Goal: Transaction & Acquisition: Obtain resource

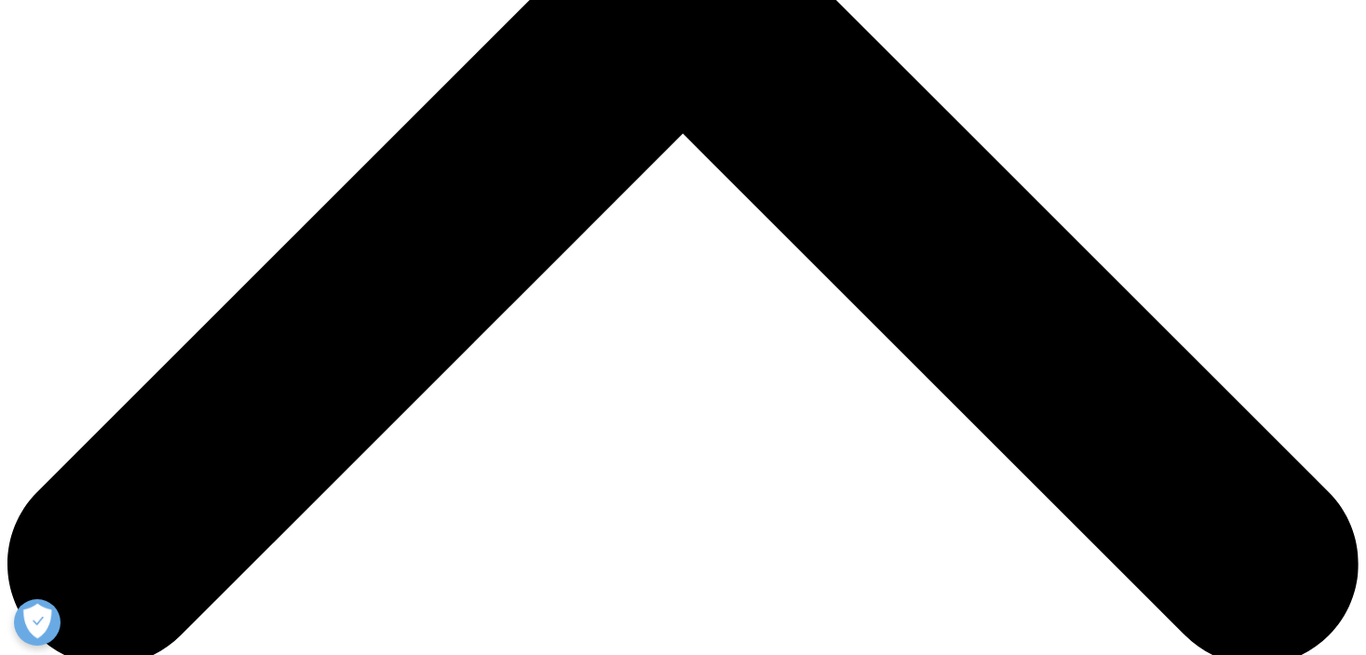
scroll to position [745, 0]
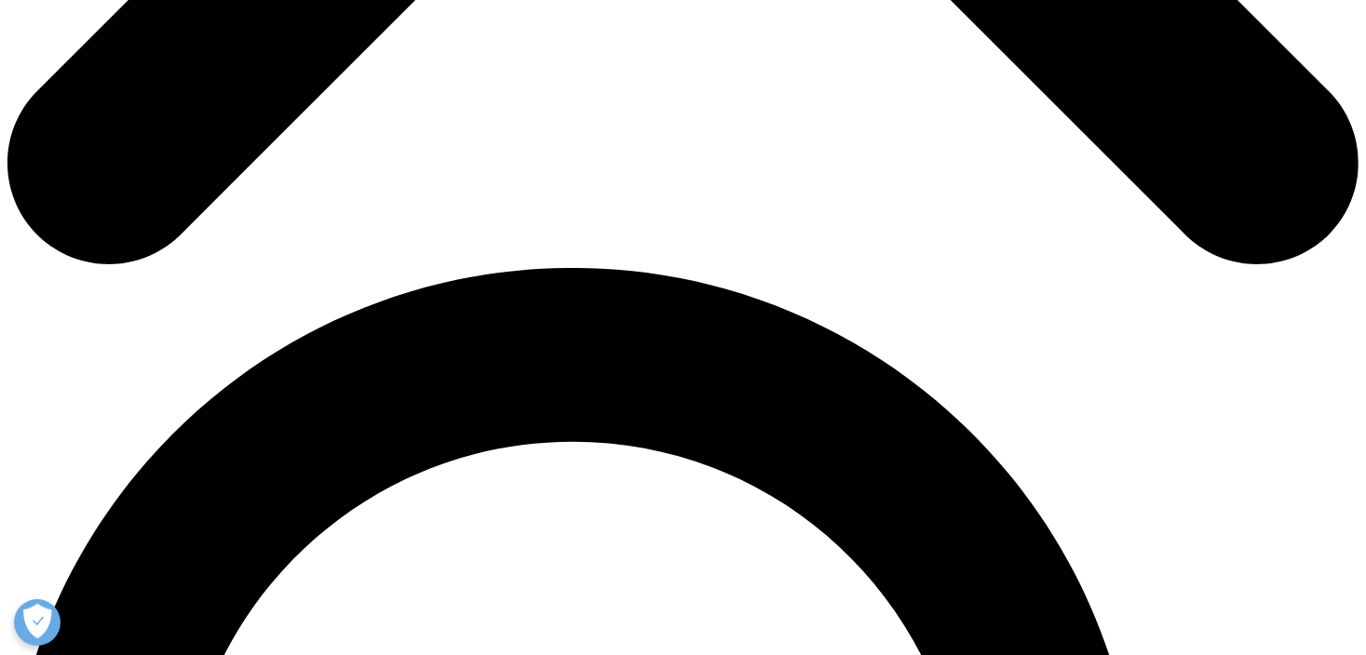
scroll to position [838, 0]
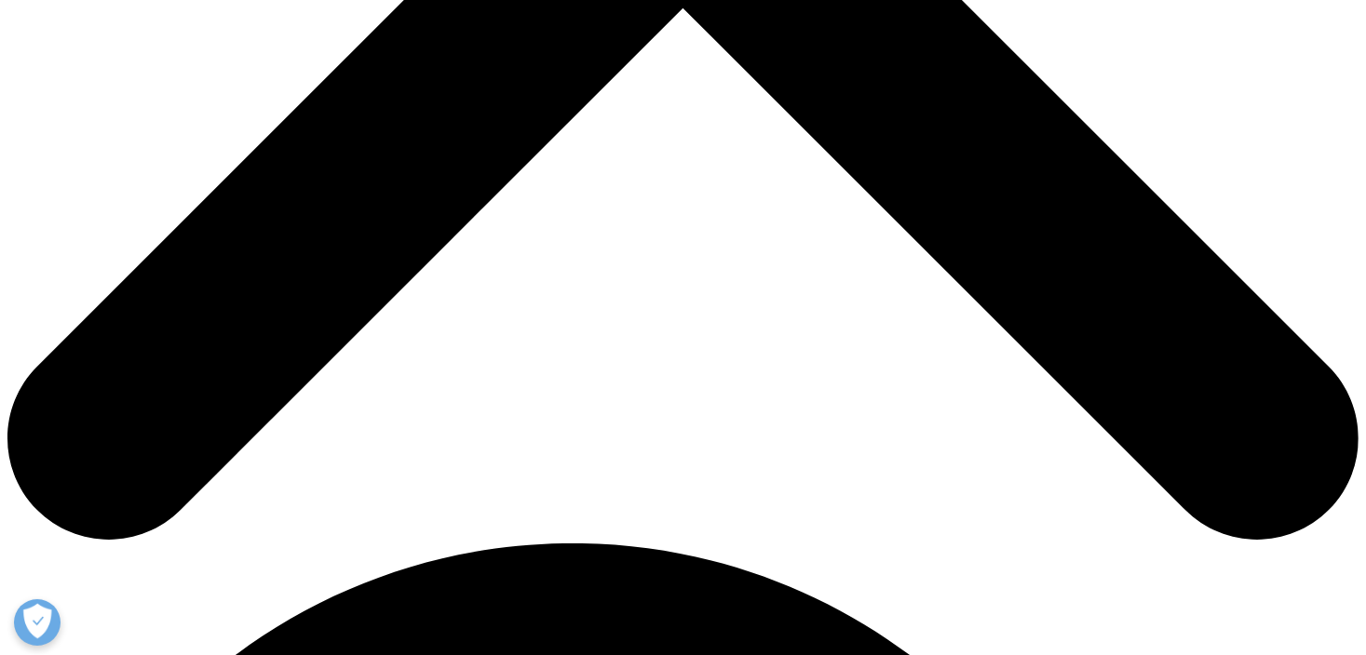
type input "Antal"
type input "Dr. Samu"
type input "sa@gmrt.hu"
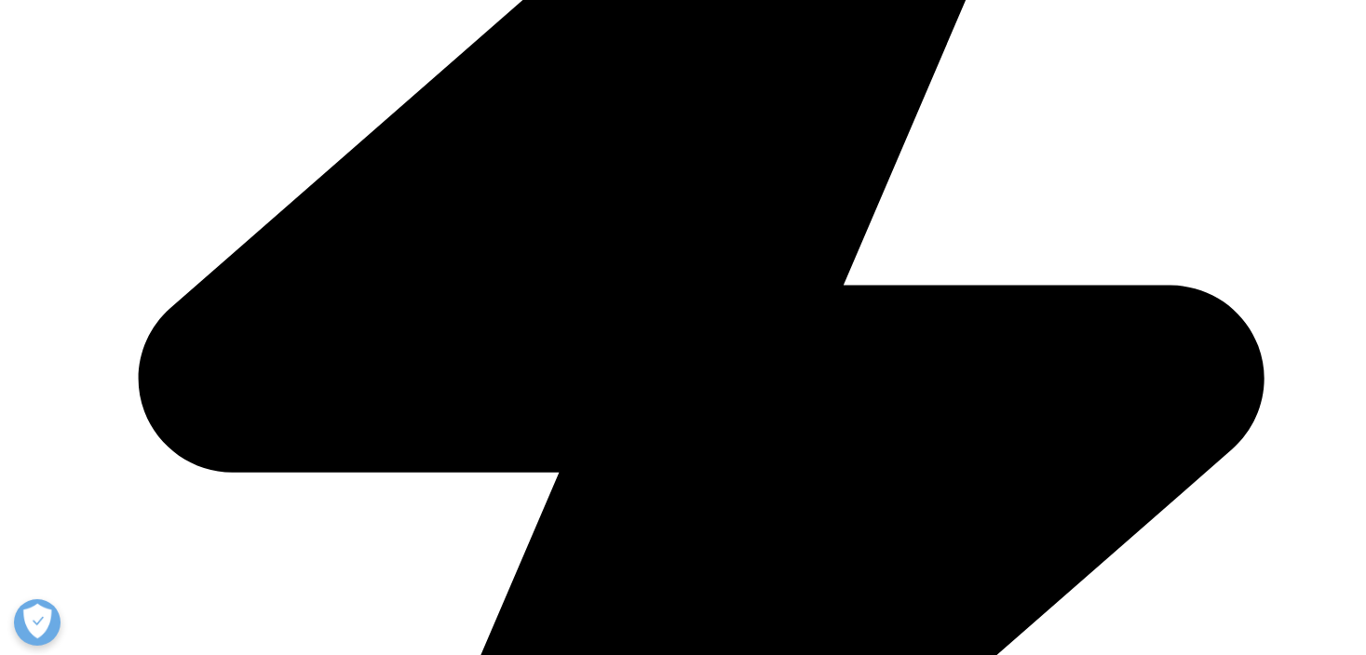
select select "Hungary"
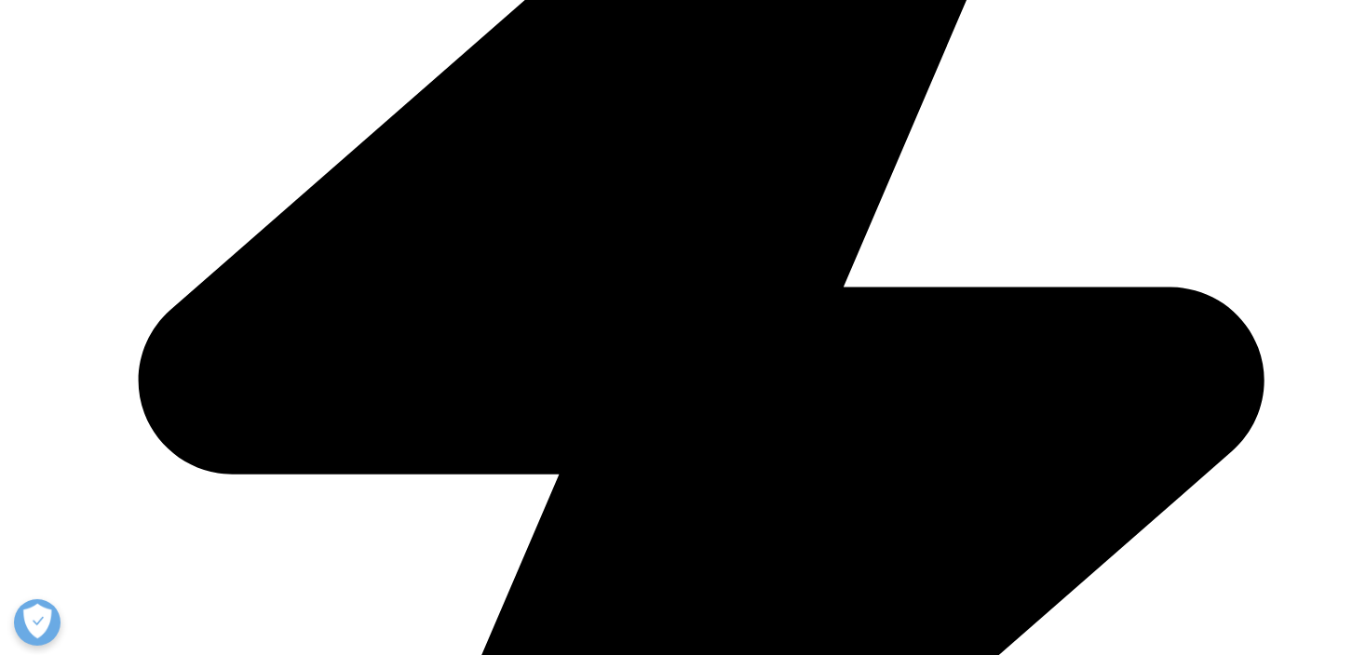
type input "elnök"
type input "Pharmacoop"
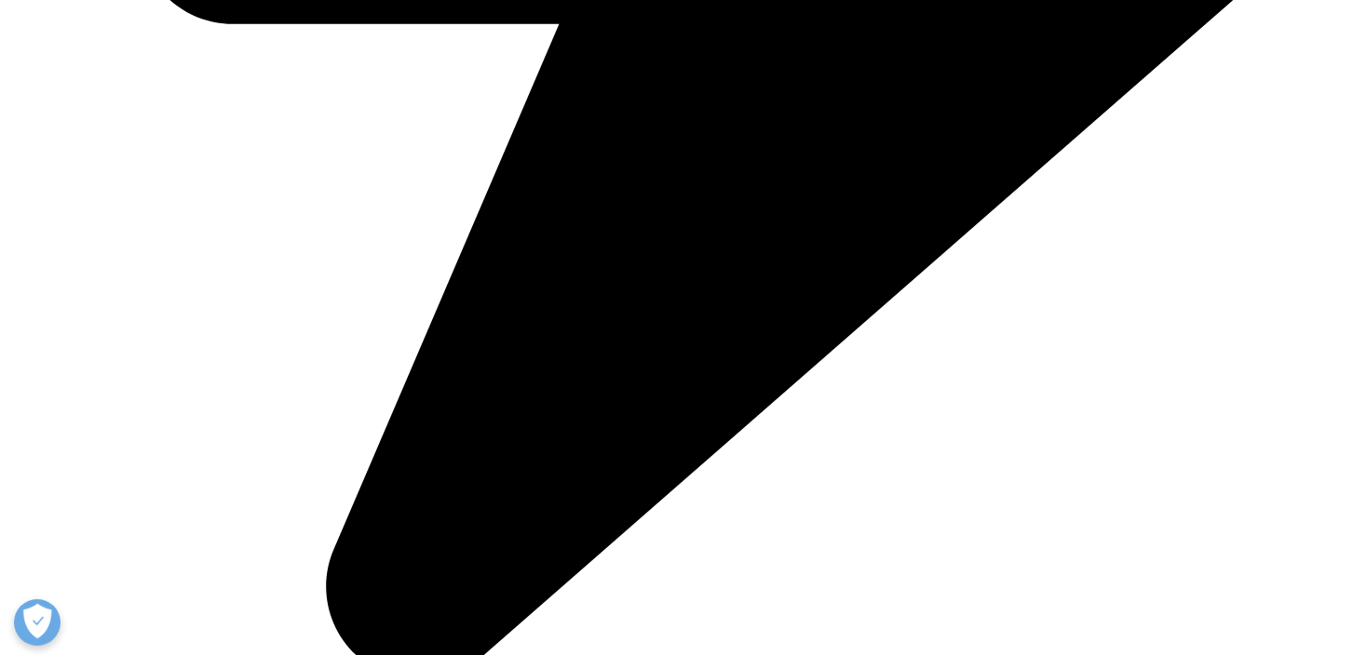
scroll to position [1303, 0]
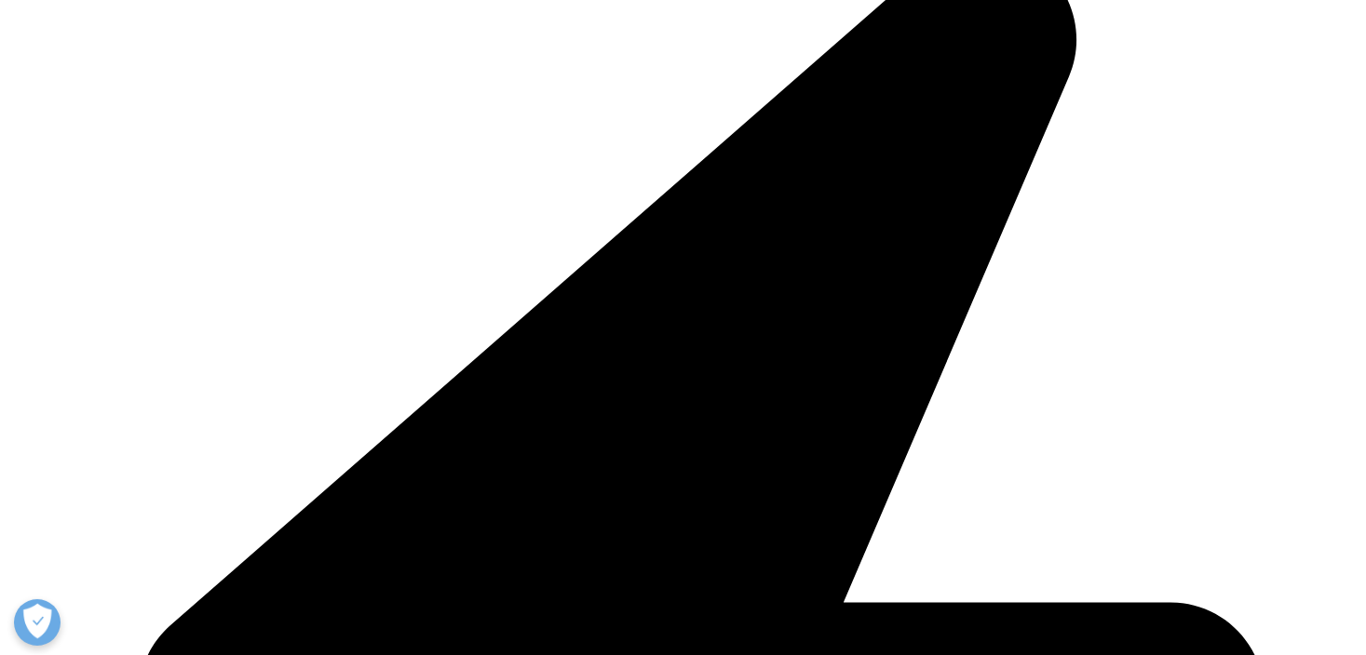
scroll to position [479, 0]
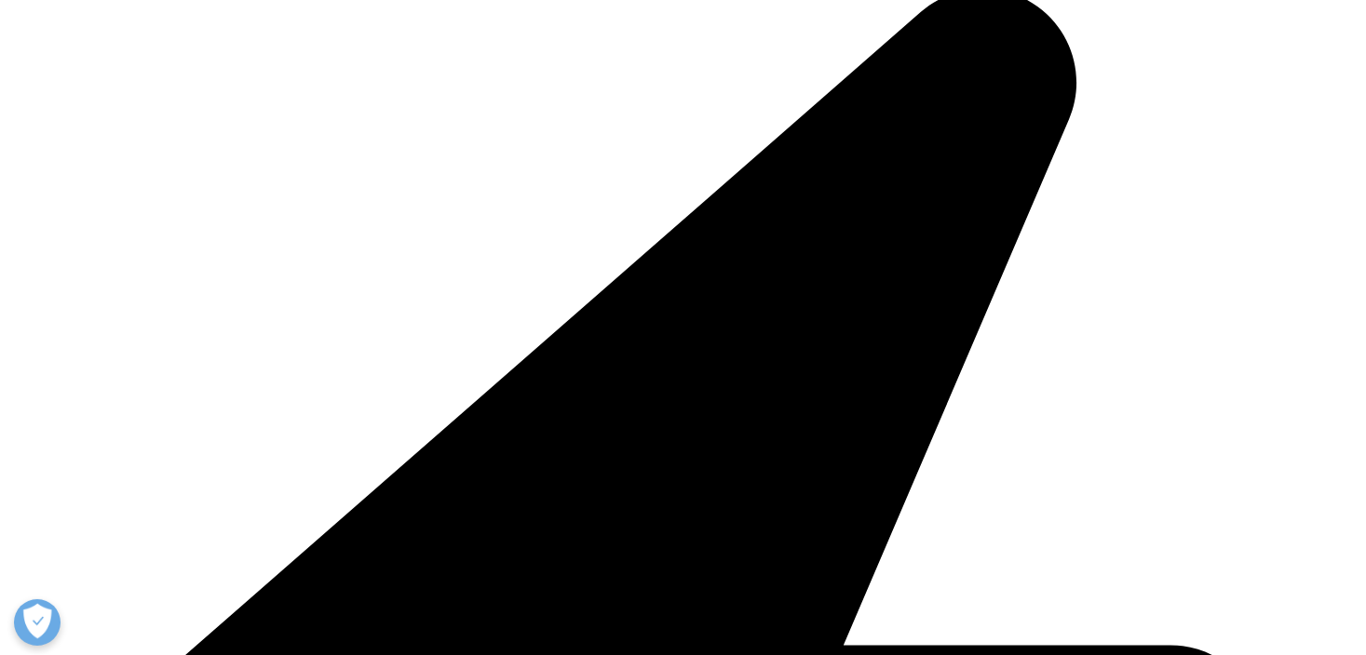
drag, startPoint x: 1059, startPoint y: 500, endPoint x: 677, endPoint y: 368, distance: 404.8
copy div "Jelentésösszefoglaló: A gyógyszerek növekvő elérhetősége és használata, valamin…"
drag, startPoint x: 905, startPoint y: 182, endPoint x: 573, endPoint y: 184, distance: 331.4
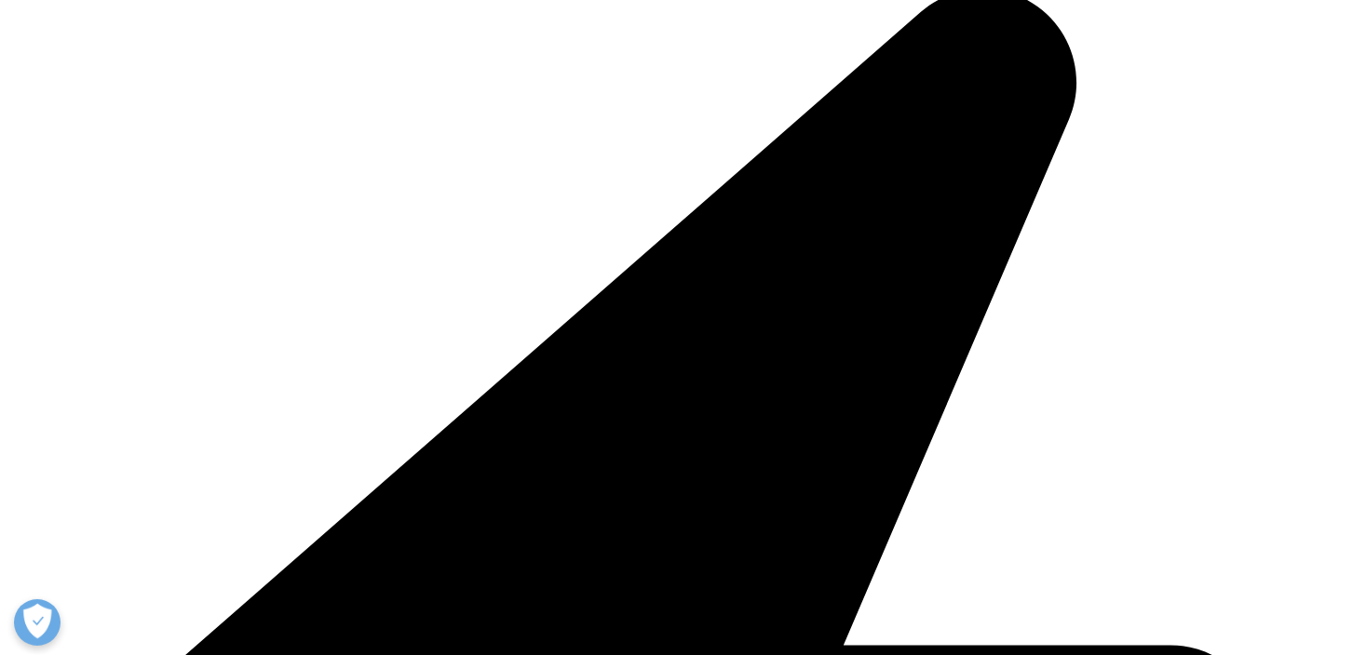
copy ul "A gyógyszerek globális felhasználásának kilátásai 2029-ig"
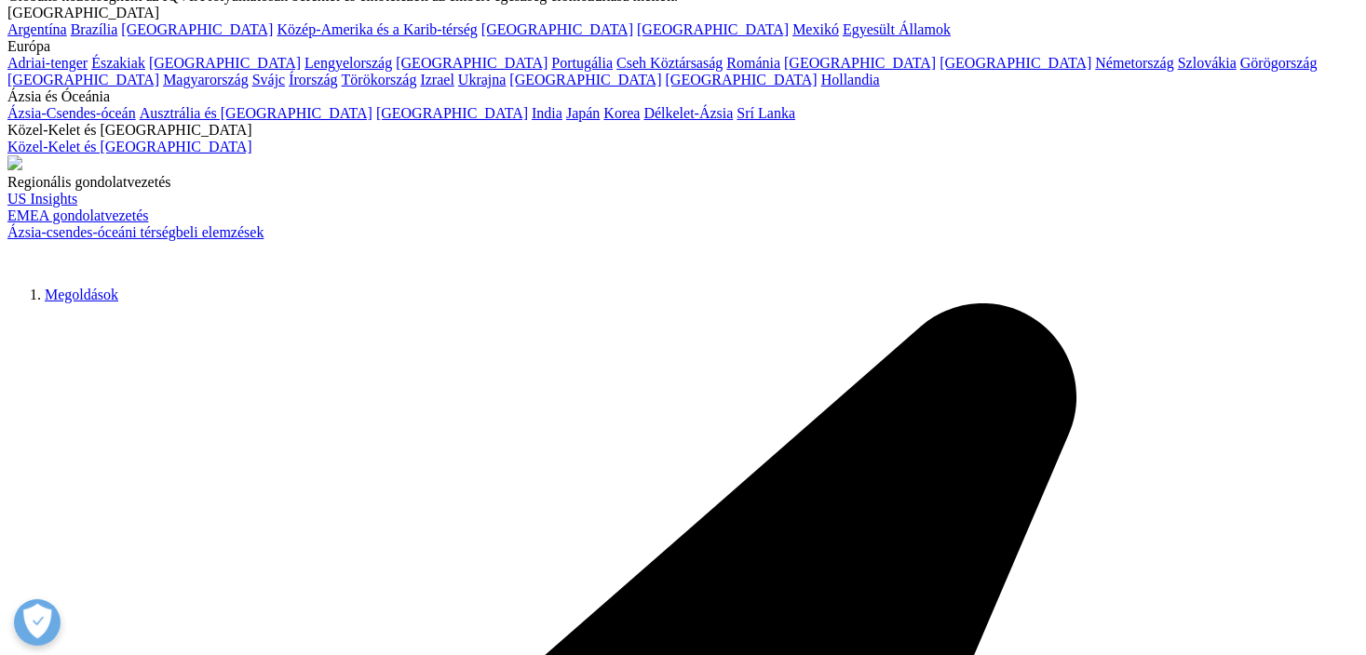
scroll to position [0, 0]
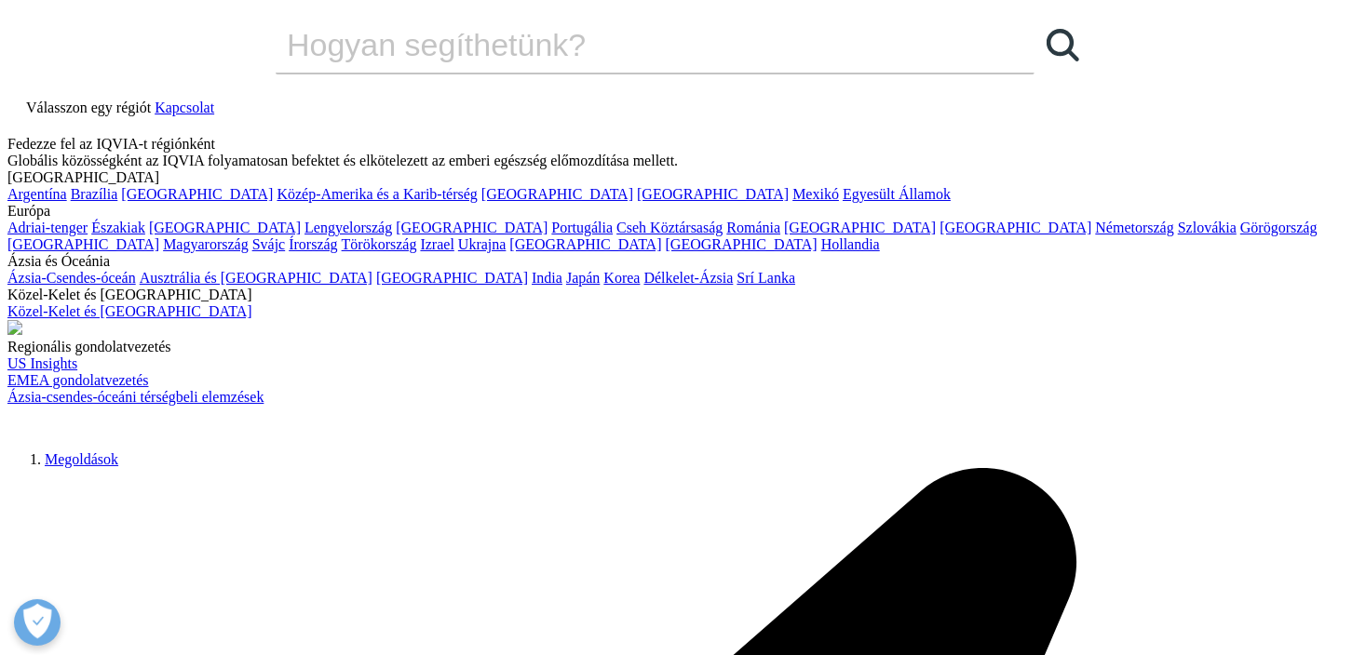
drag, startPoint x: 563, startPoint y: 249, endPoint x: 146, endPoint y: 219, distance: 418.1
copy div "A gyógyszerek globális felhasználásának kilátásai 2029-ig 2025. június 26. Bete…"
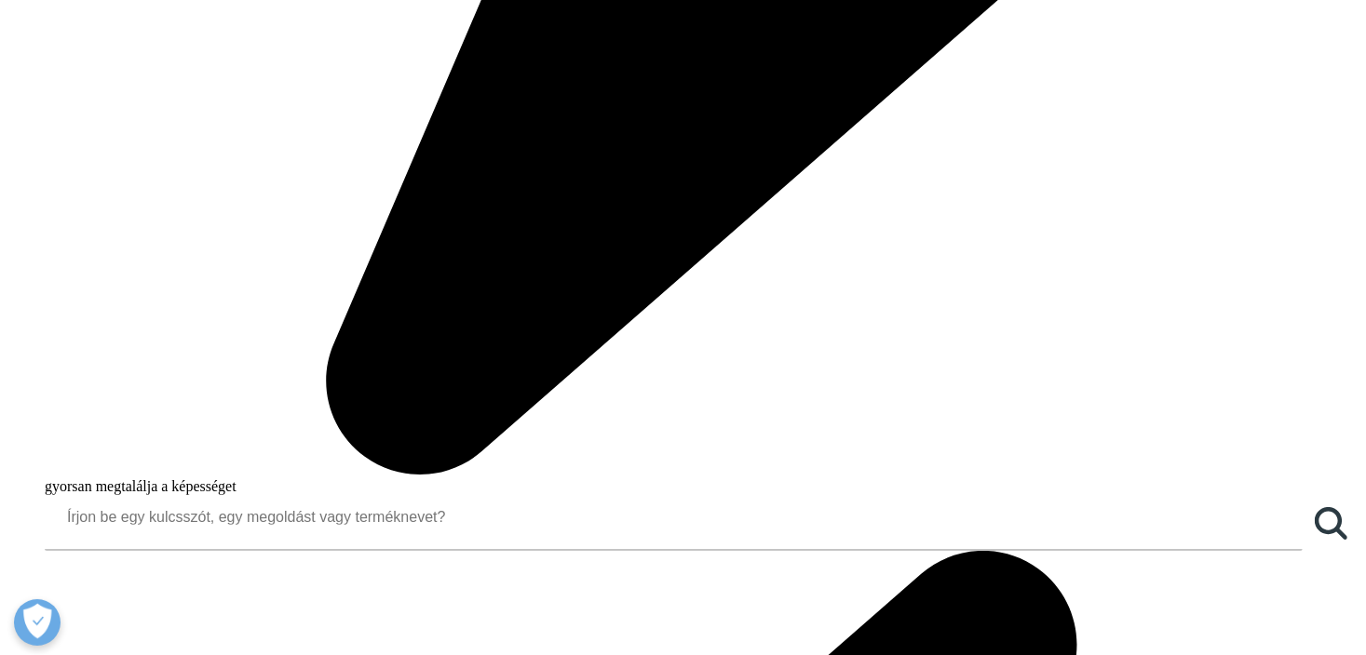
scroll to position [1675, 0]
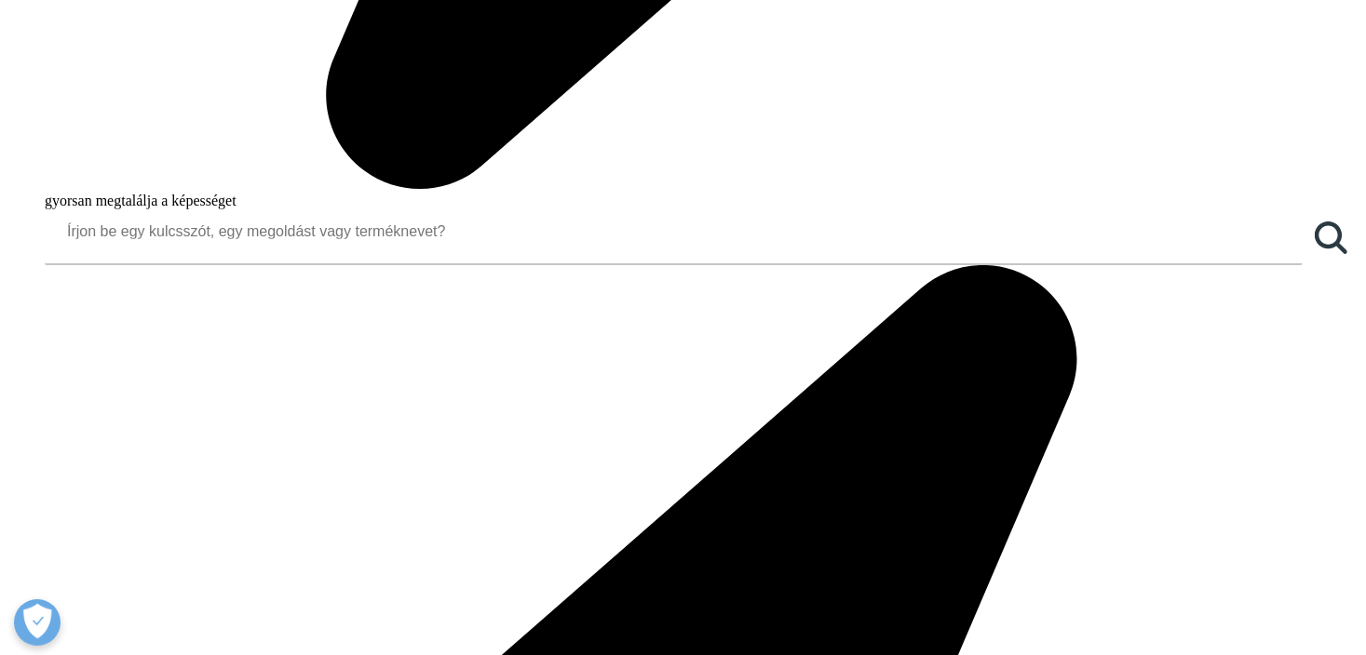
scroll to position [1769, 0]
